Goal: Task Accomplishment & Management: Use online tool/utility

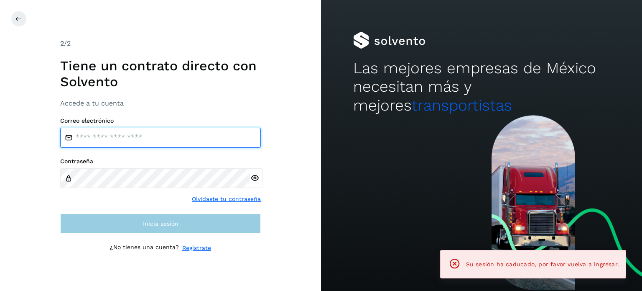
type input "**********"
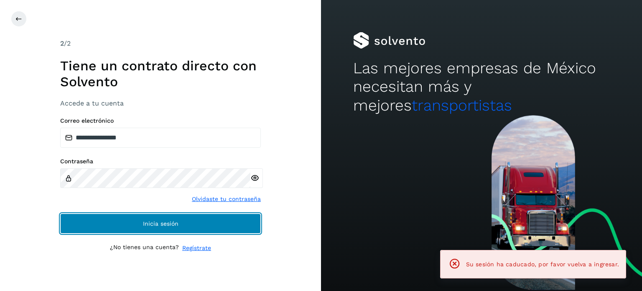
click at [169, 225] on span "Inicia sesión" at bounding box center [161, 223] width 36 height 6
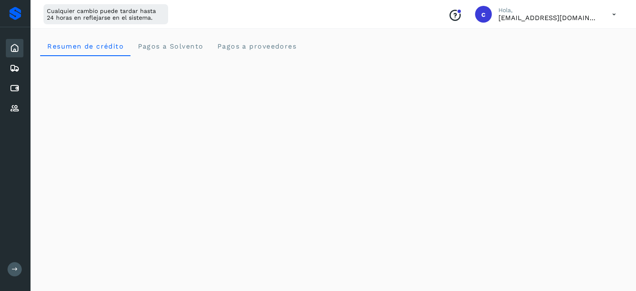
click at [15, 268] on icon at bounding box center [15, 269] width 6 height 6
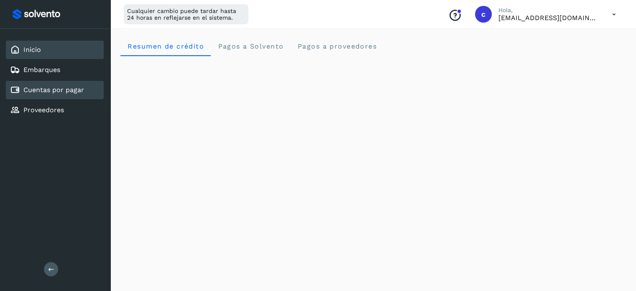
click at [66, 86] on link "Cuentas por pagar" at bounding box center [53, 90] width 61 height 8
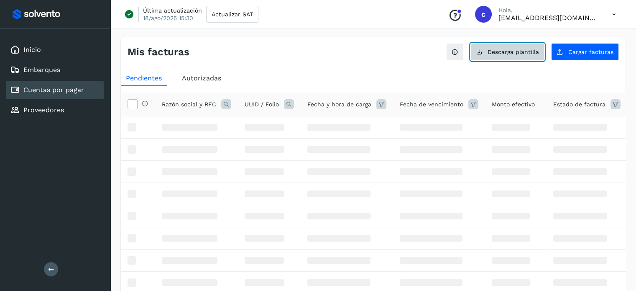
click at [523, 50] on span "Descarga plantilla" at bounding box center [513, 52] width 51 height 6
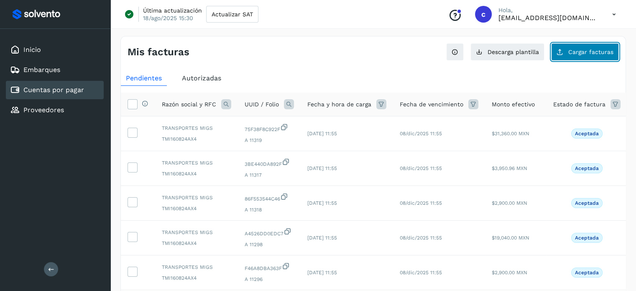
click at [588, 54] on span "Cargar facturas" at bounding box center [590, 52] width 45 height 6
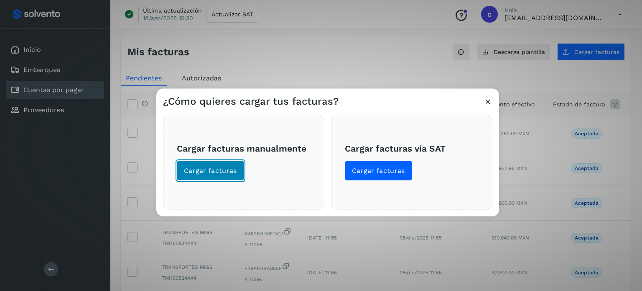
click at [230, 170] on span "Cargar facturas" at bounding box center [210, 170] width 53 height 9
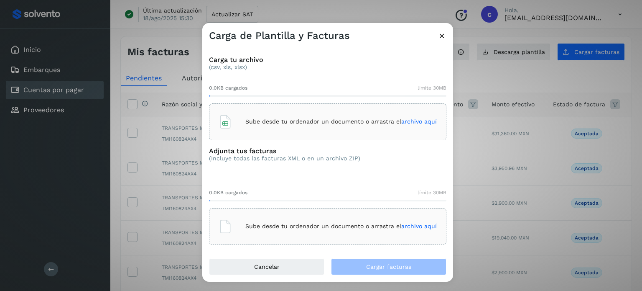
click at [256, 124] on p "Sube desde tu ordenador un documento o arrastra el archivo aquí" at bounding box center [341, 121] width 192 height 7
click at [252, 234] on div "Sube desde tu ordenador un documento o arrastra el archivo aquí" at bounding box center [328, 226] width 218 height 23
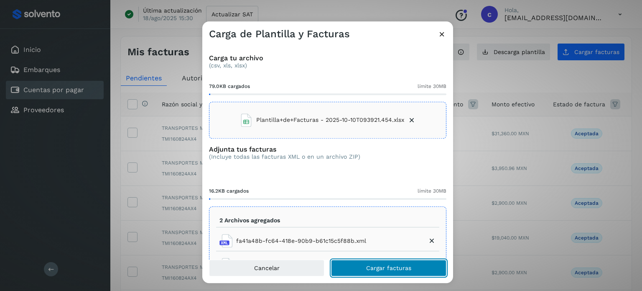
click at [377, 271] on span "Cargar facturas" at bounding box center [388, 268] width 45 height 6
